Goal: Task Accomplishment & Management: Complete application form

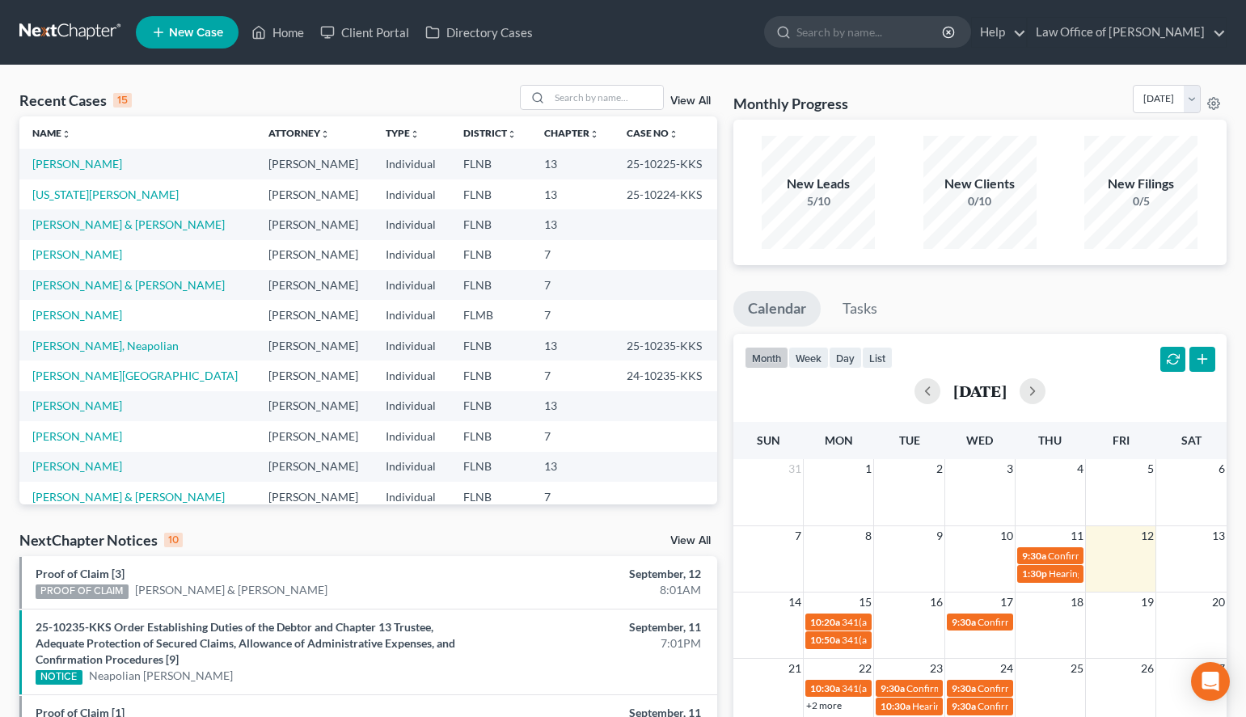
click at [798, 60] on nav "Home New Case Client Portal Directory Cases Law Office of [PERSON_NAME] [EMAIL_…" at bounding box center [623, 32] width 1246 height 65
click at [104, 167] on link "[PERSON_NAME]" at bounding box center [77, 164] width 90 height 14
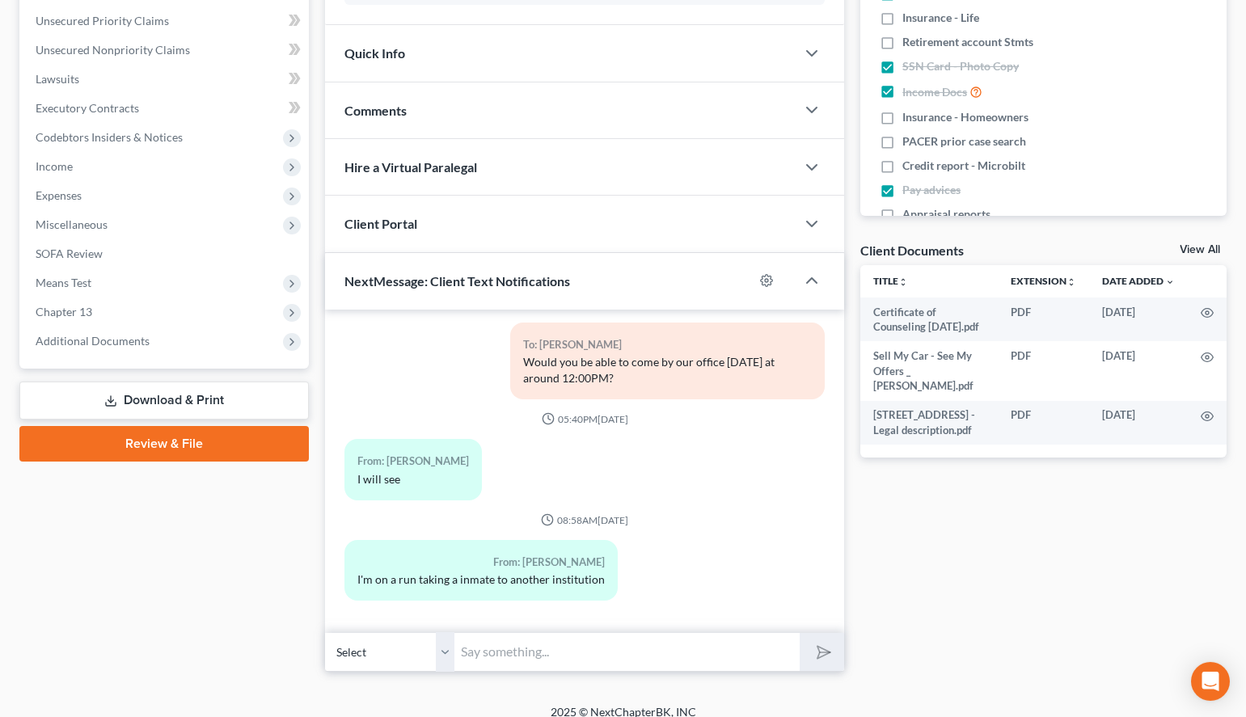
scroll to position [381, 0]
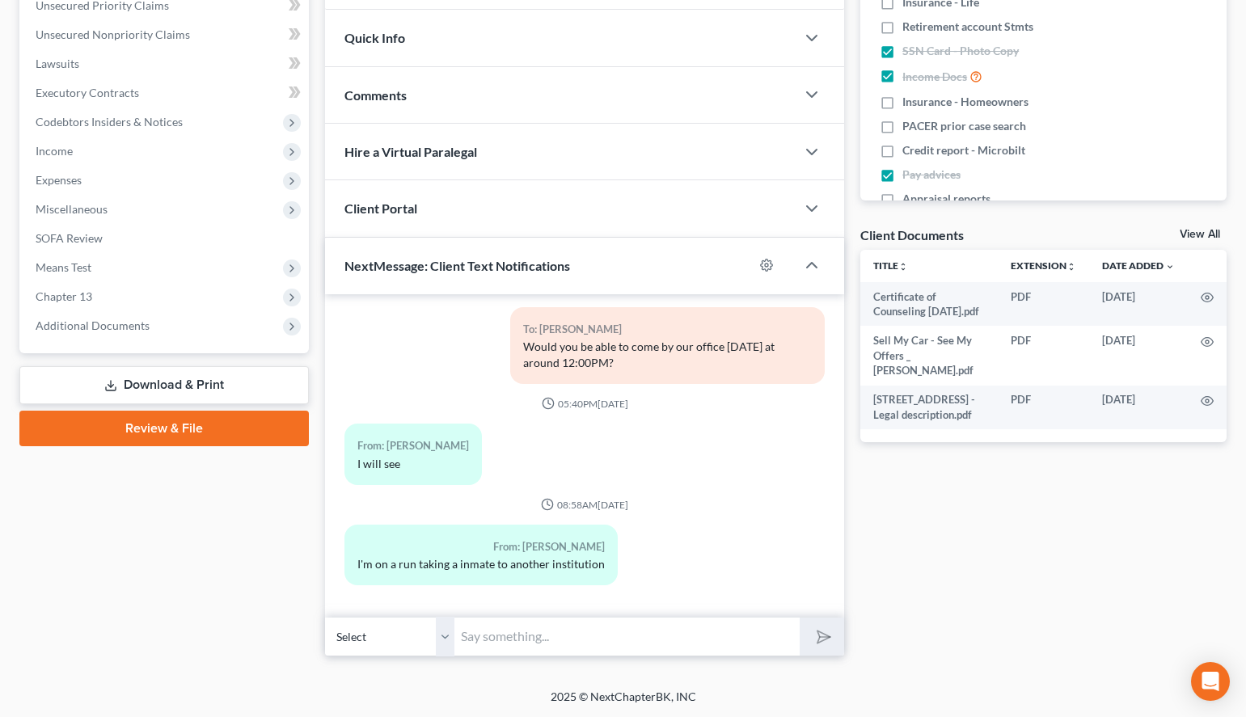
click at [731, 662] on div "Petition Navigation Case Dashboard Payments Invoices Payments Payments Credit R…" at bounding box center [622, 221] width 1207 height 895
click at [531, 650] on input "text" at bounding box center [626, 637] width 345 height 40
type input "Okay, I will try again later"
click at [827, 630] on icon "submit" at bounding box center [821, 637] width 16 height 16
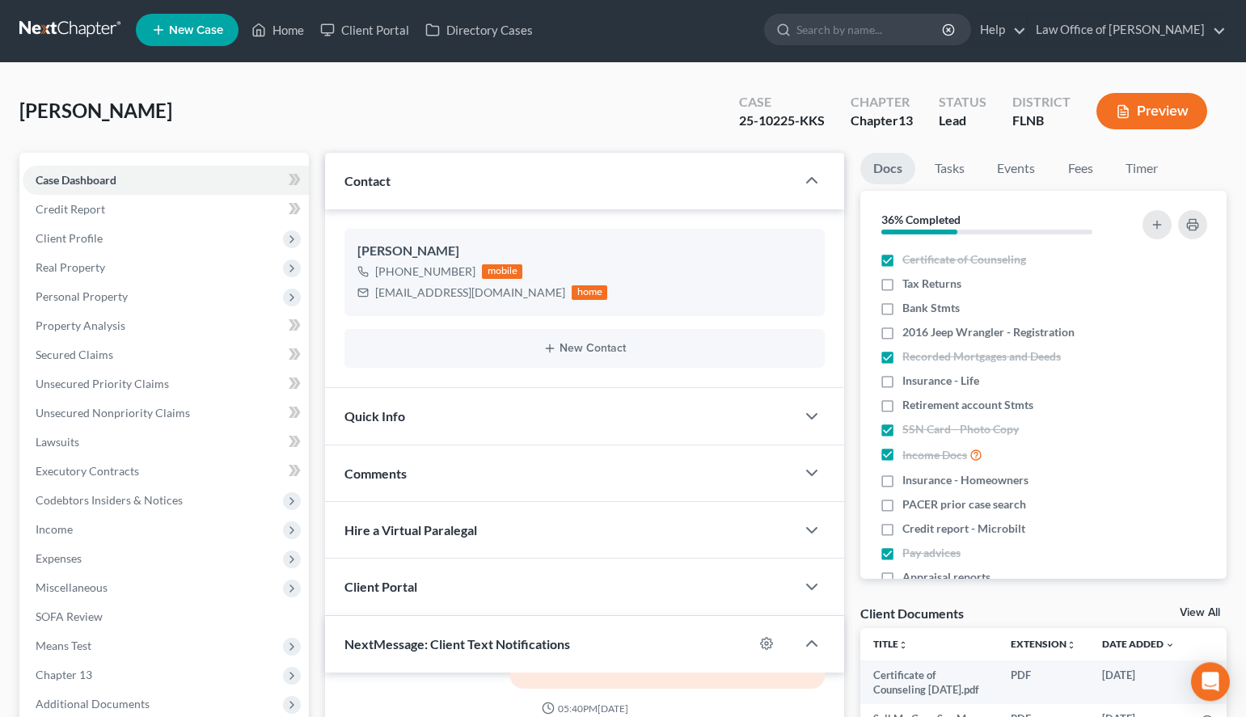
scroll to position [0, 0]
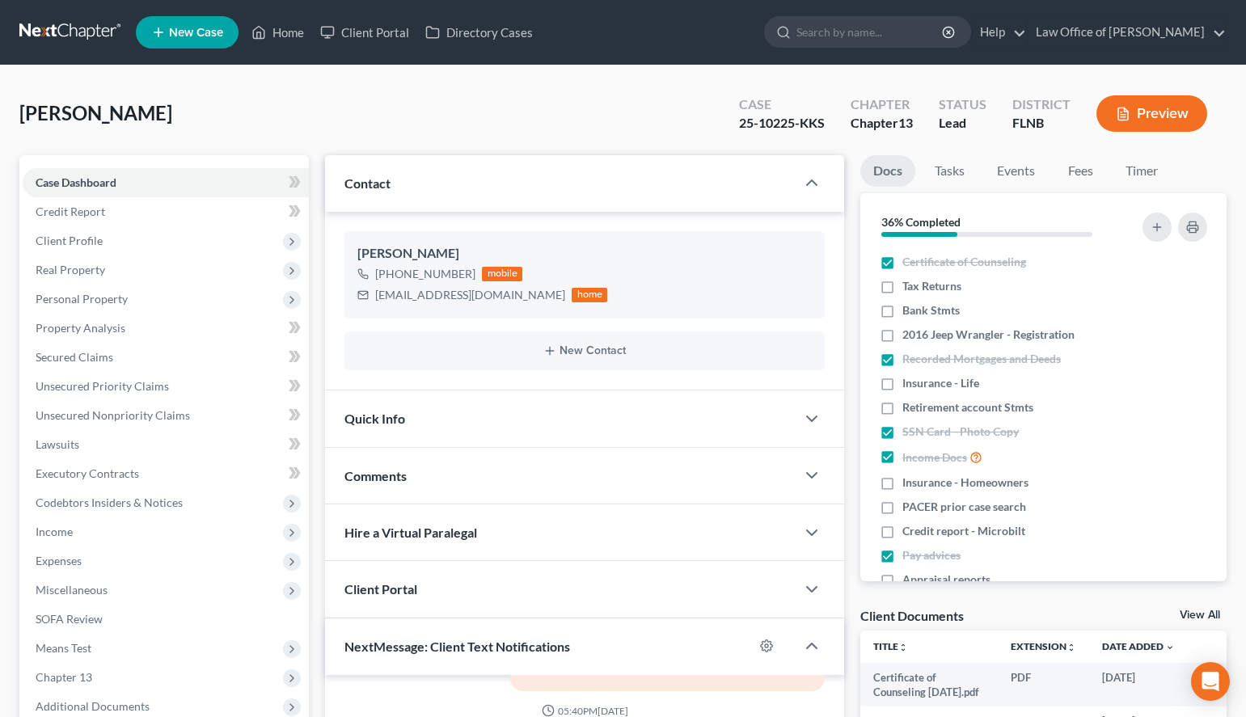
click at [59, 30] on link at bounding box center [71, 32] width 104 height 29
